Goal: Use online tool/utility: Use online tool/utility

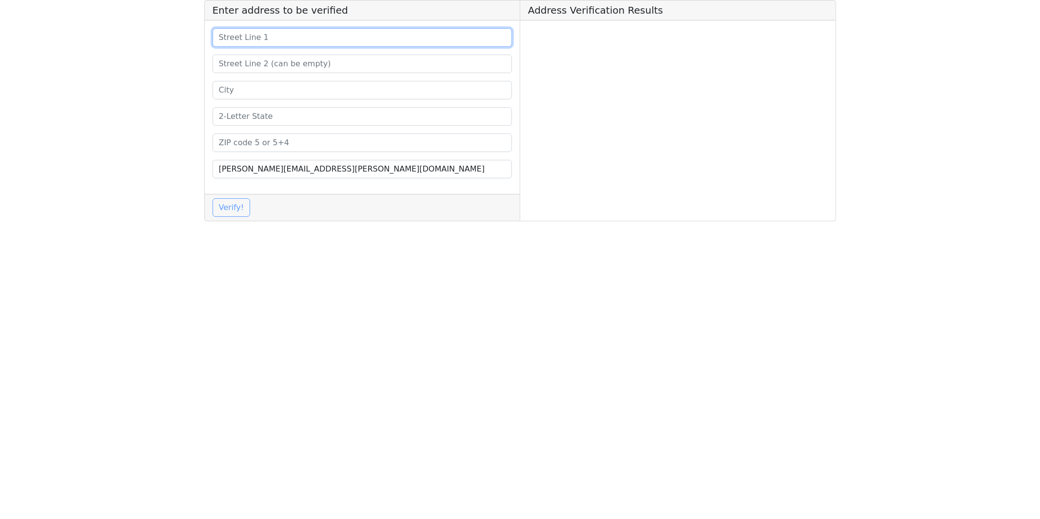
click at [288, 38] on input at bounding box center [363, 37] width 300 height 19
paste input "[STREET_ADDRESS][PERSON_NAME]"
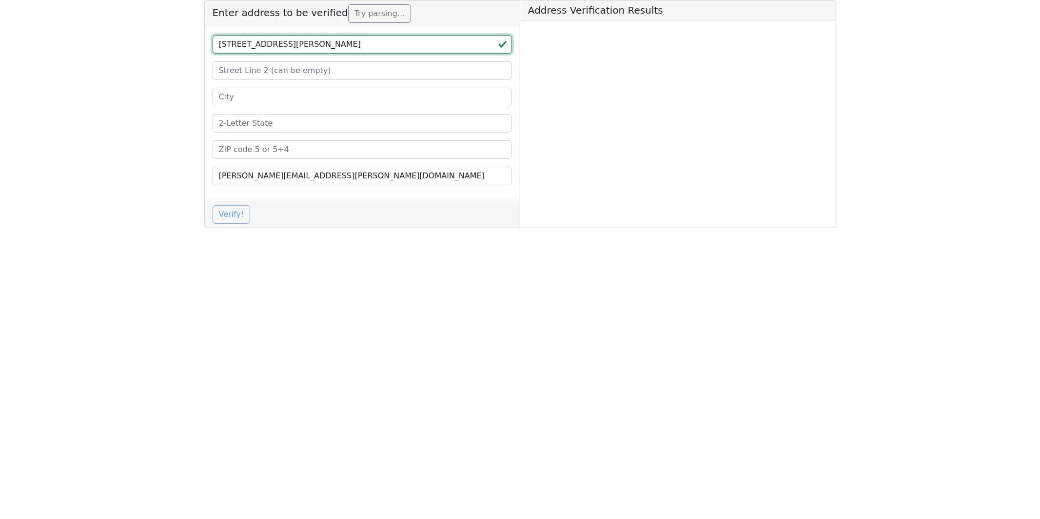
click at [389, 48] on input "[STREET_ADDRESS][PERSON_NAME]" at bounding box center [363, 44] width 300 height 19
type input "[STREET_ADDRESS][PERSON_NAME]"
click at [261, 148] on input at bounding box center [363, 149] width 300 height 19
paste input "29640"
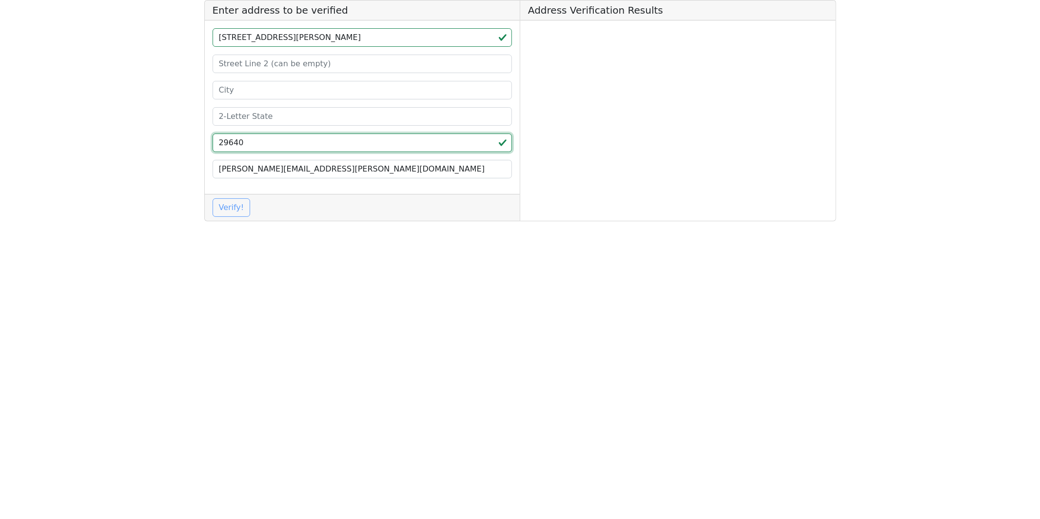
type input "29640"
click at [368, 39] on input "[STREET_ADDRESS][PERSON_NAME]" at bounding box center [363, 37] width 300 height 19
type input "[STREET_ADDRESS][PERSON_NAME][PERSON_NAME],"
click at [271, 114] on input at bounding box center [363, 116] width 300 height 19
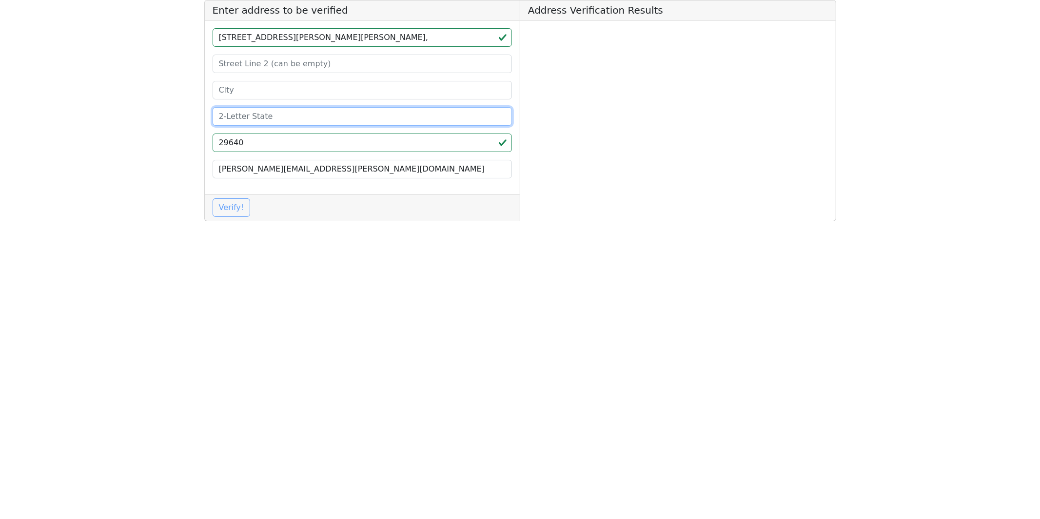
paste input "SC"
type input "SC"
click at [348, 37] on input "[STREET_ADDRESS][PERSON_NAME][PERSON_NAME]," at bounding box center [363, 37] width 300 height 19
type input "[STREET_ADDRESS][PERSON_NAME]"
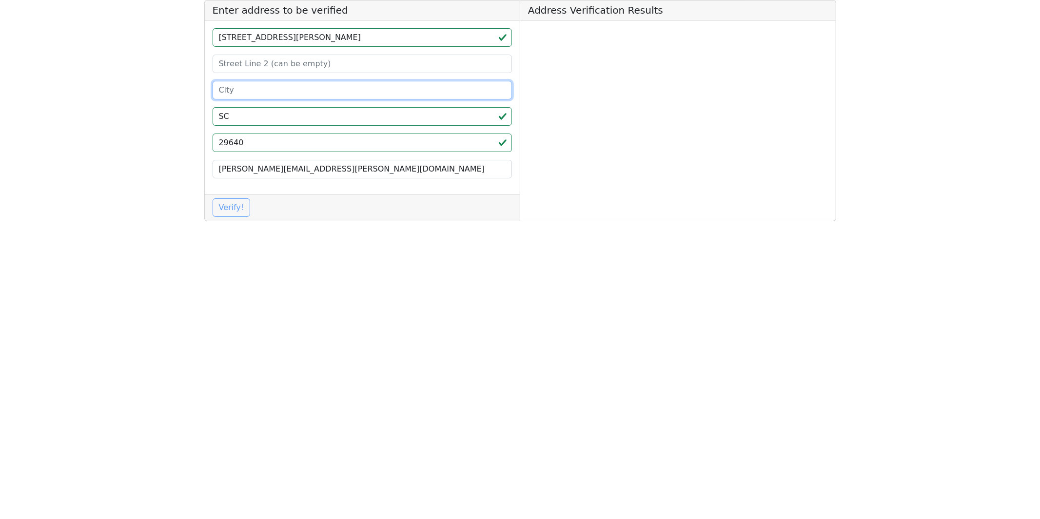
click at [266, 84] on input at bounding box center [363, 90] width 300 height 19
paste input "[PERSON_NAME]"
type input "[PERSON_NAME]"
click at [349, 35] on input "[STREET_ADDRESS][PERSON_NAME]" at bounding box center [363, 37] width 300 height 19
type input "[STREET_ADDRESS][PERSON_NAME]"
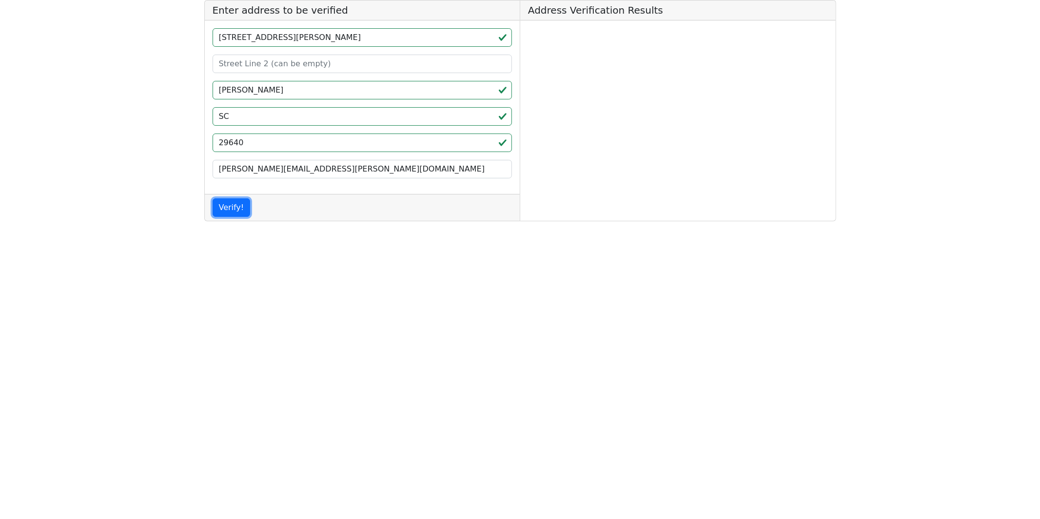
click at [231, 213] on button "Verify!" at bounding box center [232, 207] width 38 height 19
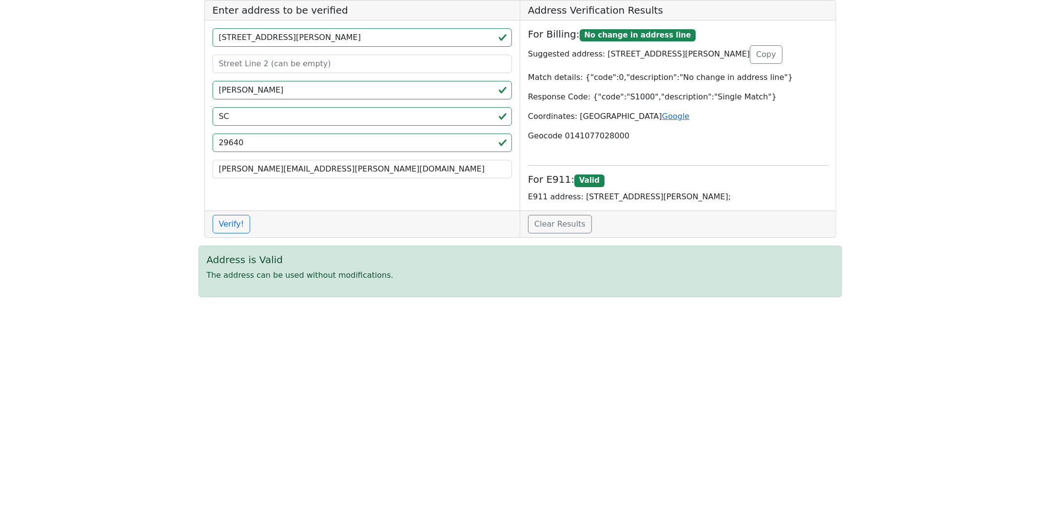
drag, startPoint x: 754, startPoint y: 193, endPoint x: 577, endPoint y: 195, distance: 177.5
click at [577, 195] on p "E911 address: [STREET_ADDRESS][PERSON_NAME];" at bounding box center [678, 197] width 300 height 12
copy p "[STREET_ADDRESS][PERSON_NAME]"
